Goal: Register for event/course

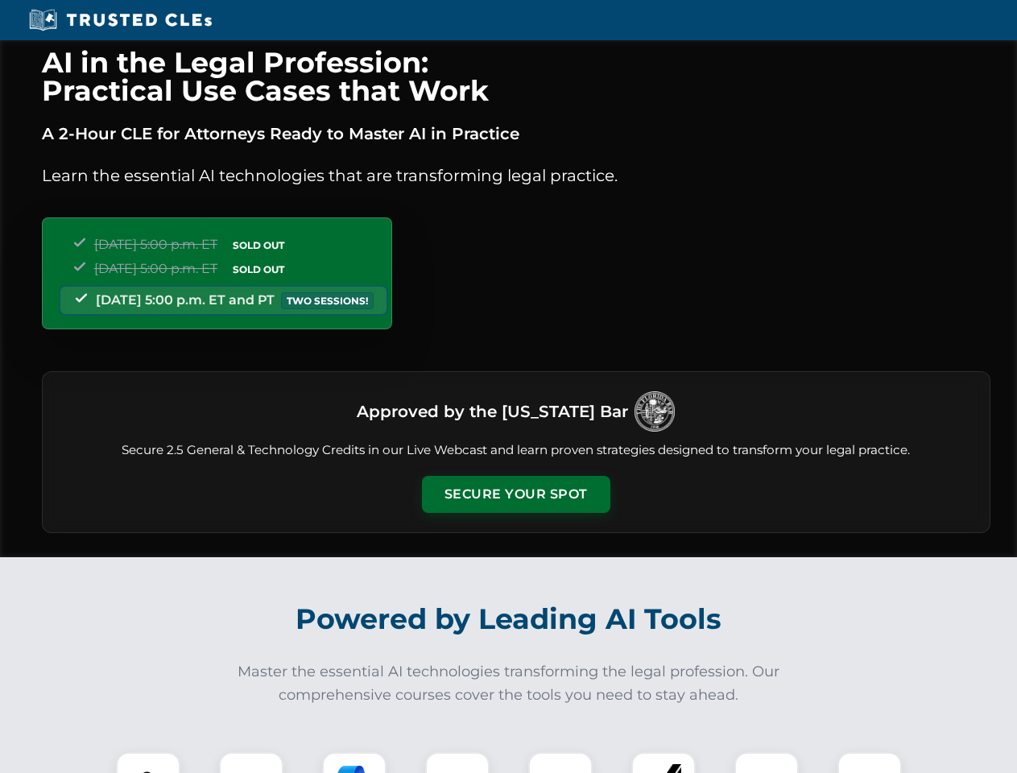
click at [516, 495] on button "Secure Your Spot" at bounding box center [516, 494] width 188 height 37
click at [148, 763] on img at bounding box center [148, 784] width 47 height 47
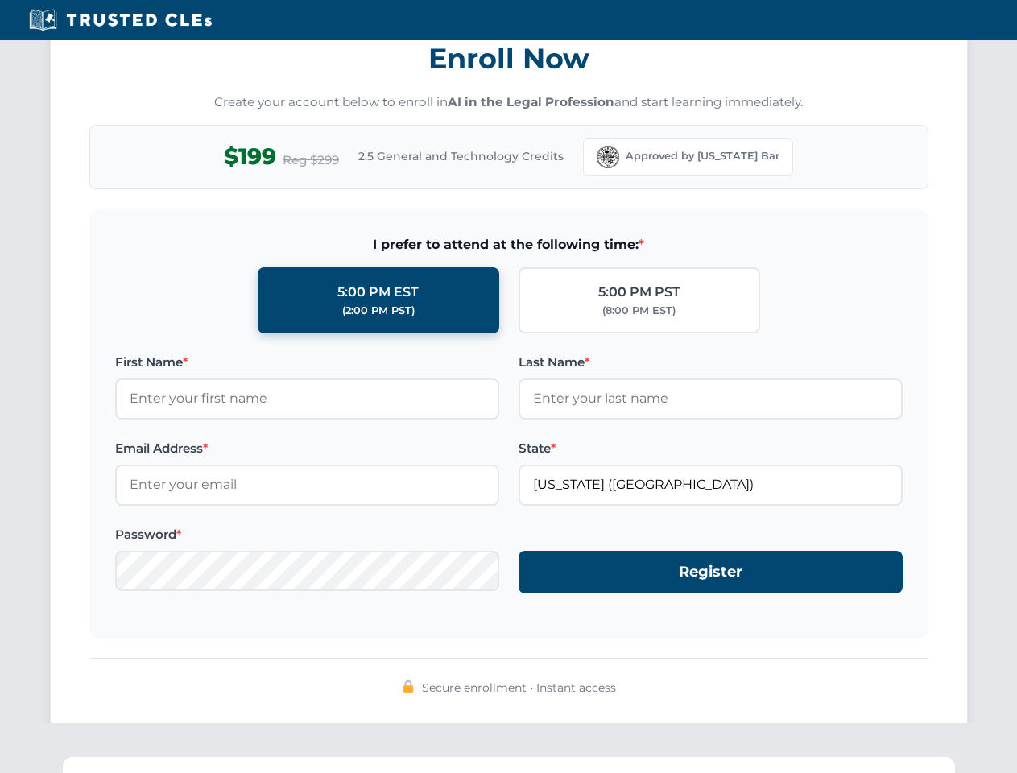
scroll to position [1581, 0]
